Goal: Find specific page/section: Find specific page/section

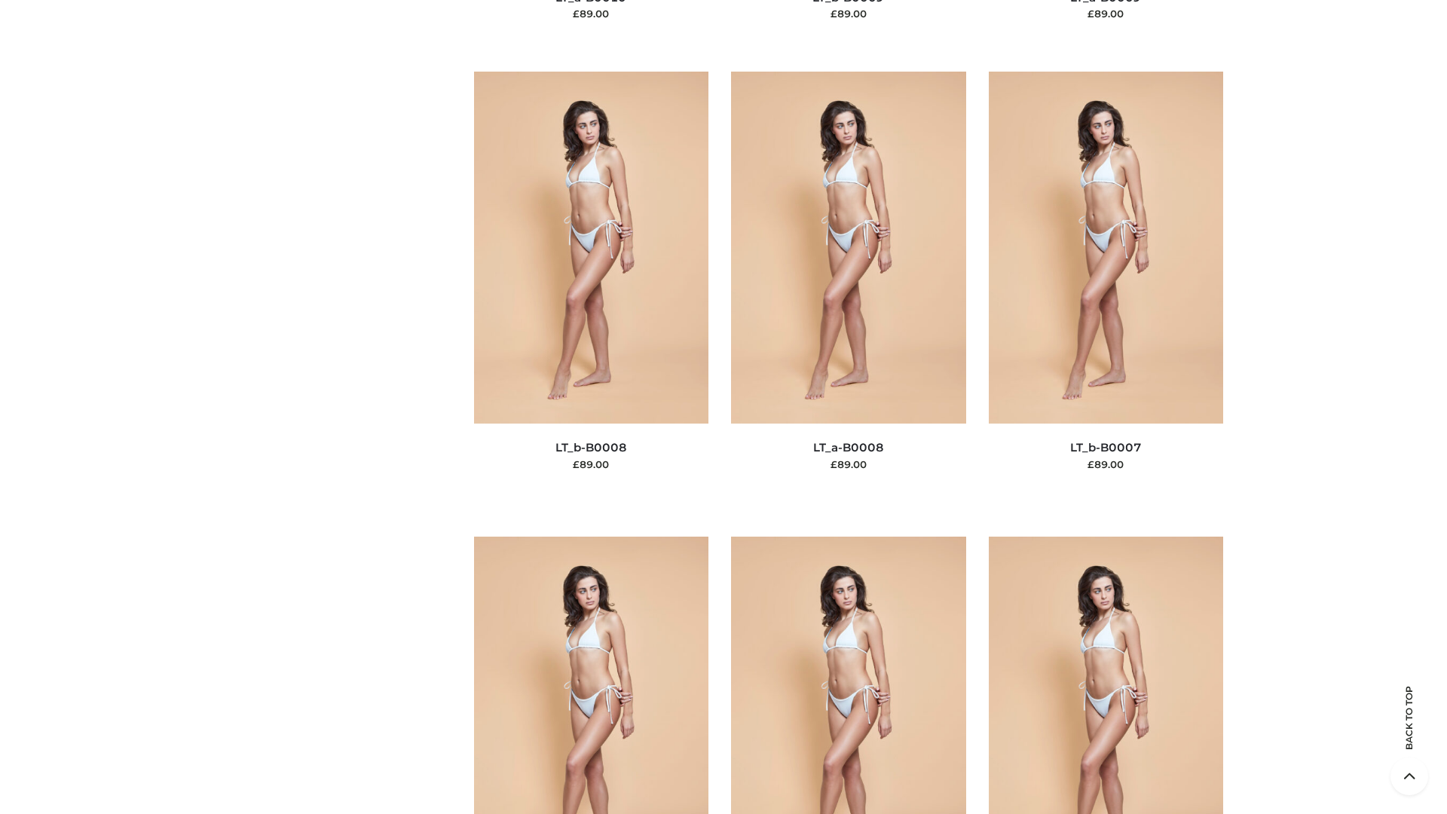
scroll to position [6770, 0]
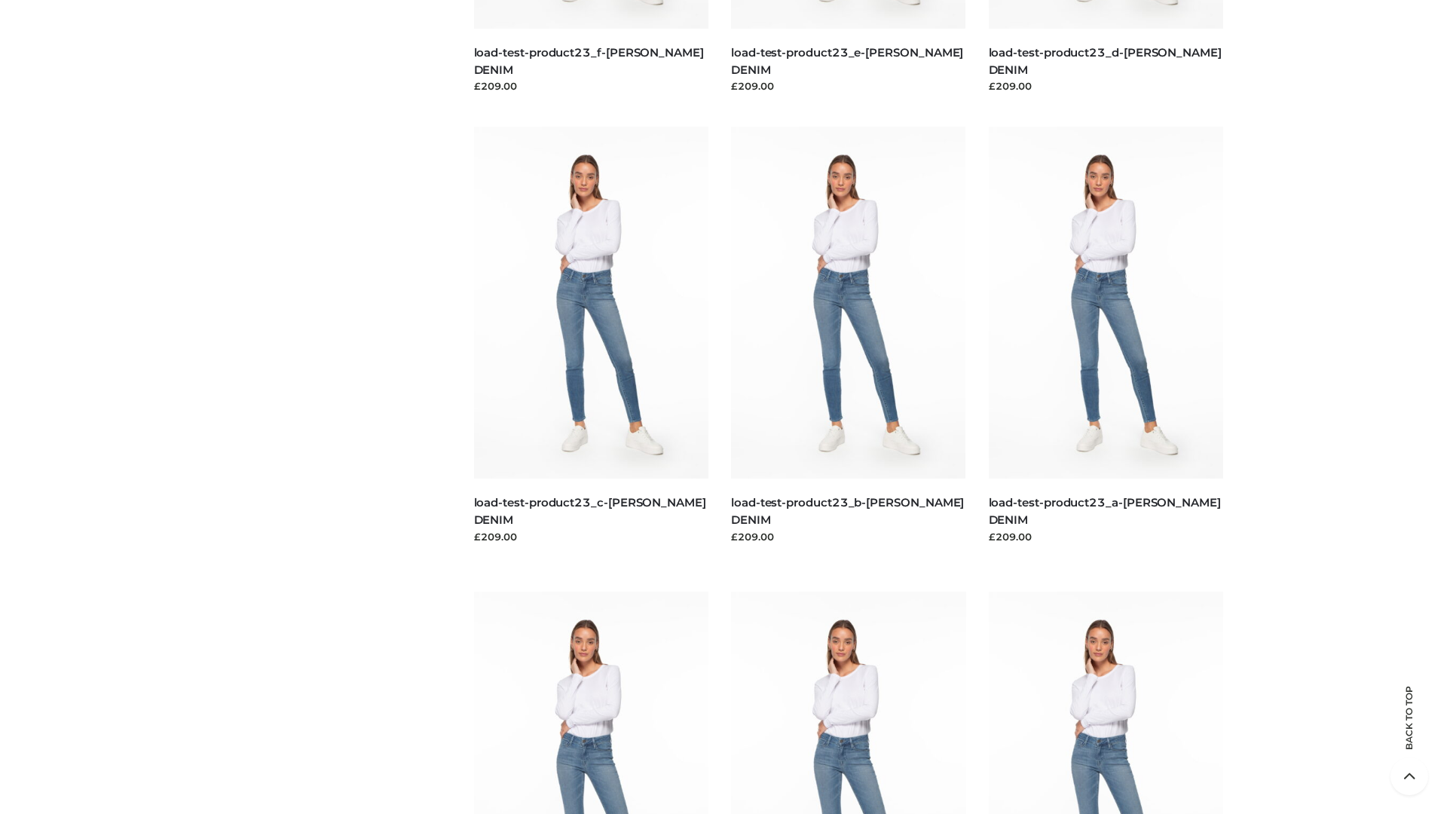
scroll to position [1322, 0]
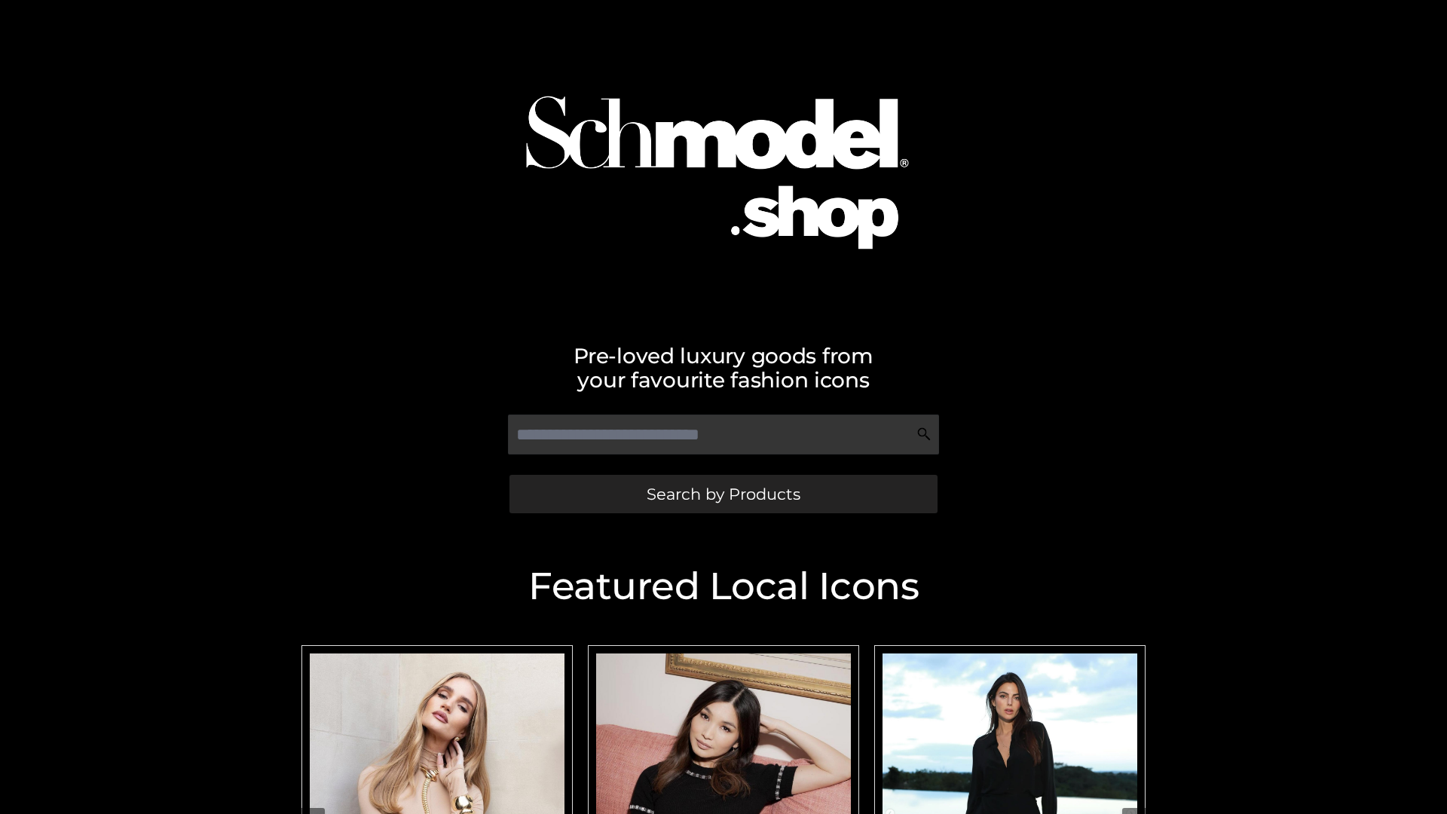
click at [723, 494] on span "Search by Products" at bounding box center [724, 494] width 154 height 16
